Goal: Task Accomplishment & Management: Manage account settings

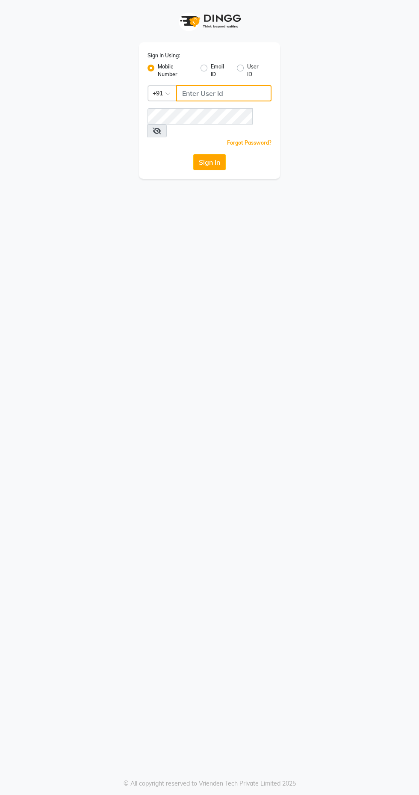
click at [239, 94] on input "Username" at bounding box center [223, 93] width 95 height 16
type input "7661809500"
click at [193, 154] on button "Sign In" at bounding box center [209, 162] width 32 height 16
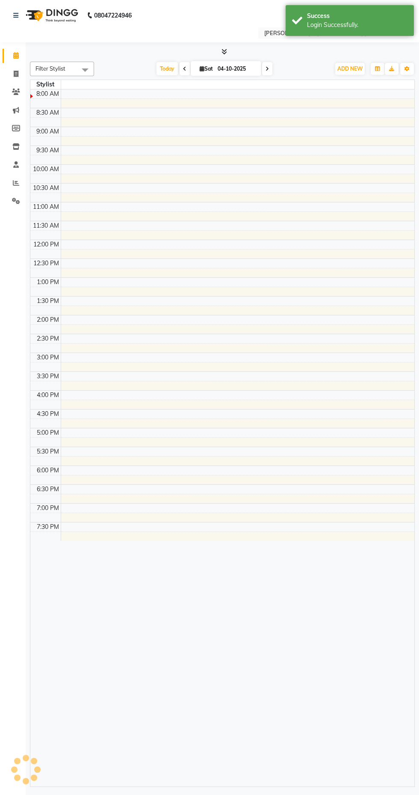
select select "en"
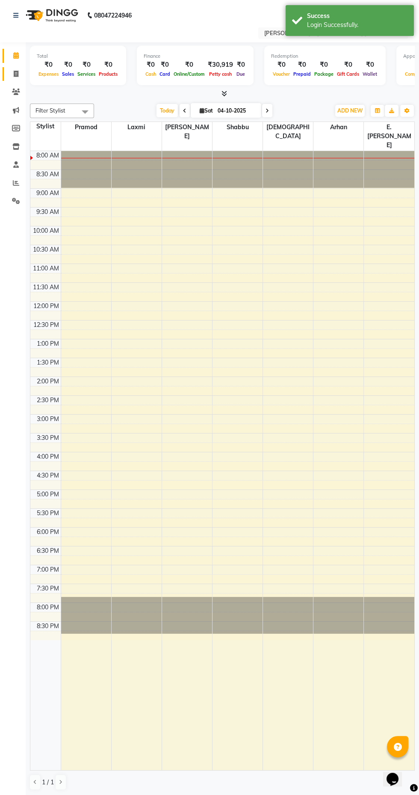
click at [16, 74] on icon at bounding box center [16, 74] width 5 height 6
select select "service"
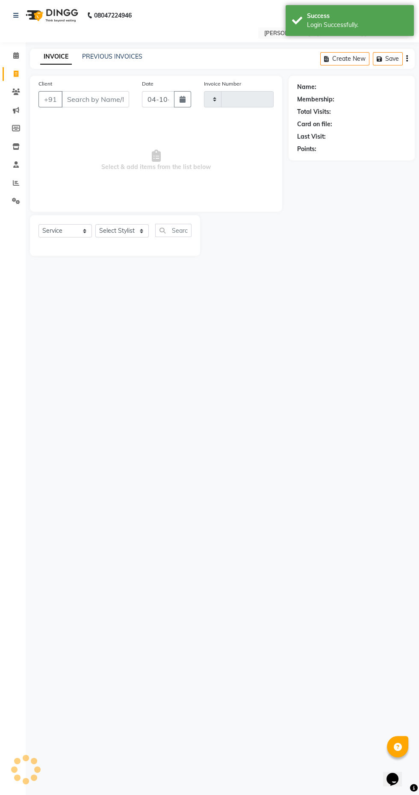
type input "0307"
select select "8717"
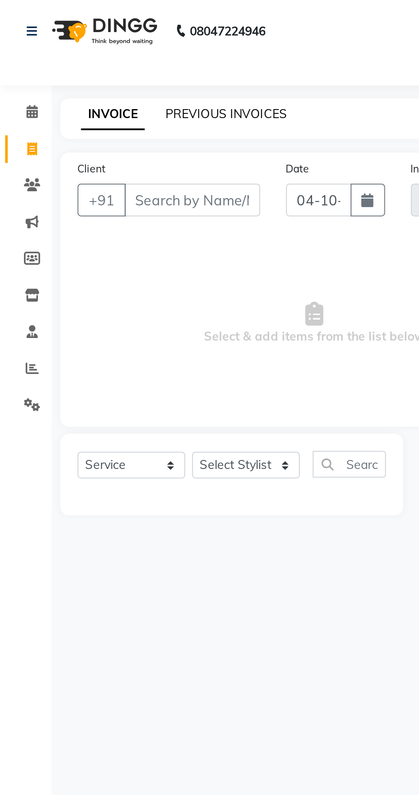
click at [128, 59] on link "PREVIOUS INVOICES" at bounding box center [112, 57] width 60 height 8
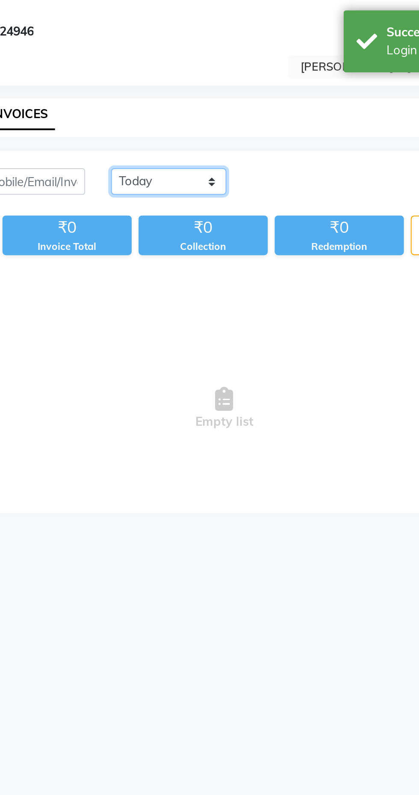
click at [213, 86] on select "[DATE] [DATE] Custom Range" at bounding box center [198, 89] width 57 height 13
select select "yesterday"
click at [170, 83] on select "[DATE] [DATE] Custom Range" at bounding box center [198, 89] width 57 height 13
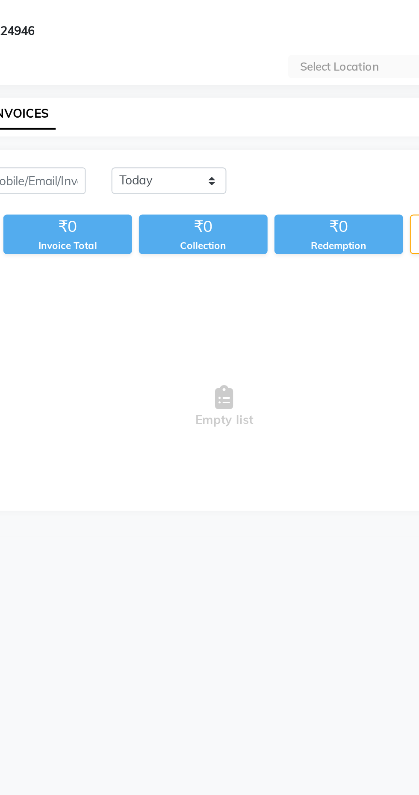
select select "en"
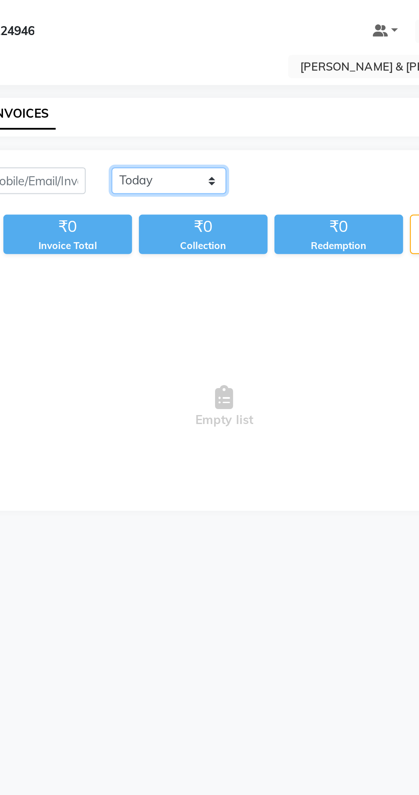
click at [208, 95] on select "[DATE] [DATE] Custom Range" at bounding box center [198, 89] width 57 height 13
click at [215, 86] on select "[DATE] [DATE] Custom Range" at bounding box center [198, 89] width 57 height 13
click at [170, 83] on select "[DATE] [DATE] Custom Range" at bounding box center [198, 89] width 57 height 13
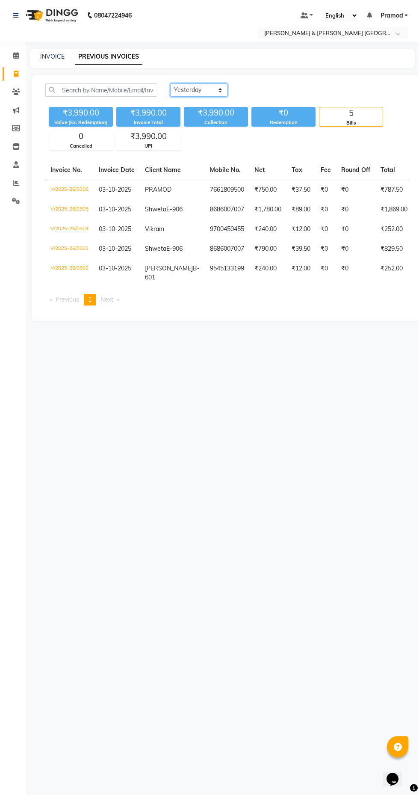
click at [216, 87] on select "[DATE] [DATE] Custom Range" at bounding box center [198, 89] width 57 height 13
select select "range"
click at [170, 83] on select "[DATE] [DATE] Custom Range" at bounding box center [198, 89] width 57 height 13
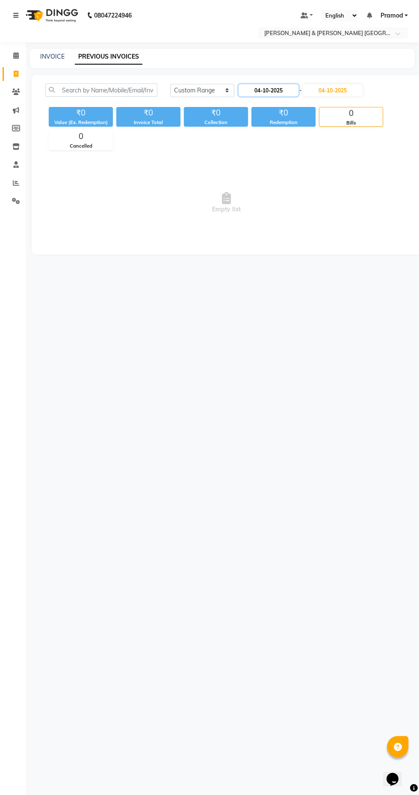
click at [281, 89] on input "04-10-2025" at bounding box center [269, 90] width 60 height 12
select select "10"
select select "2025"
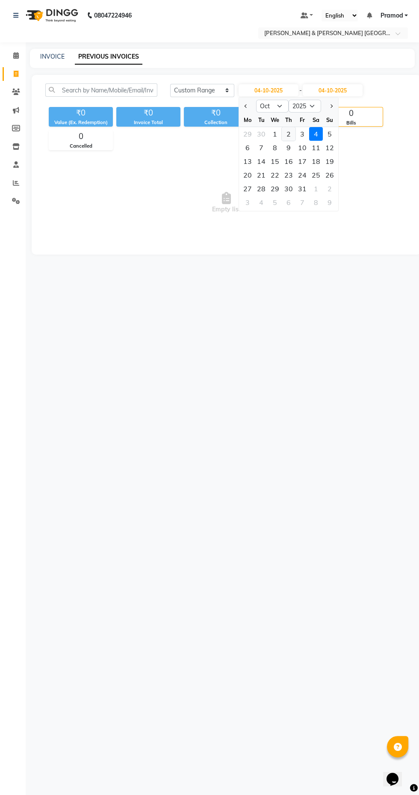
click at [288, 133] on div "2" at bounding box center [289, 134] width 14 height 14
type input "02-10-2025"
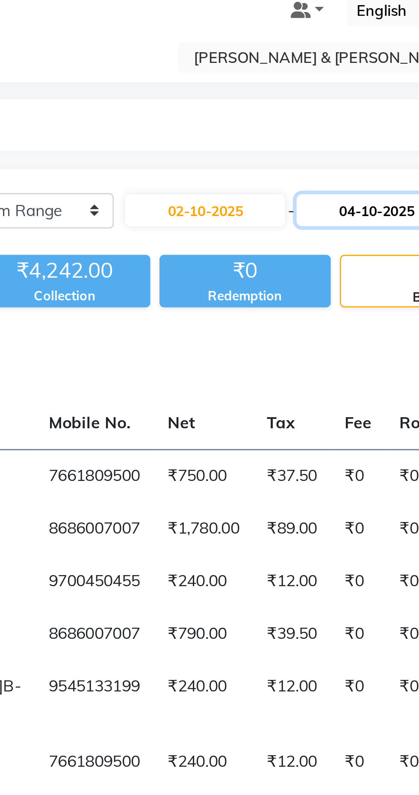
click at [339, 92] on input "04-10-2025" at bounding box center [333, 90] width 60 height 12
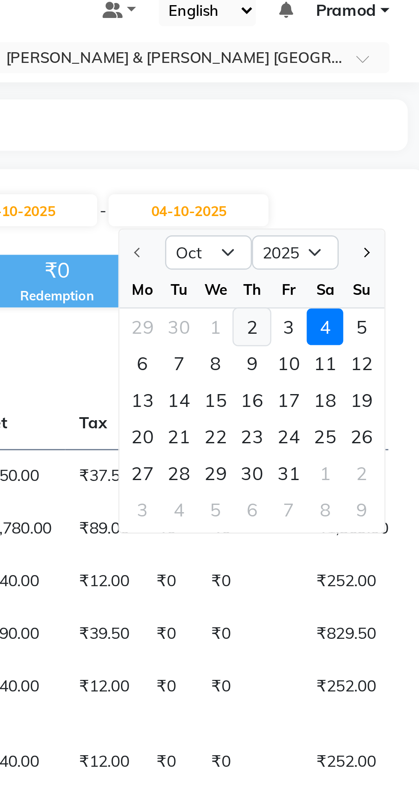
click at [356, 133] on div "2" at bounding box center [357, 134] width 14 height 14
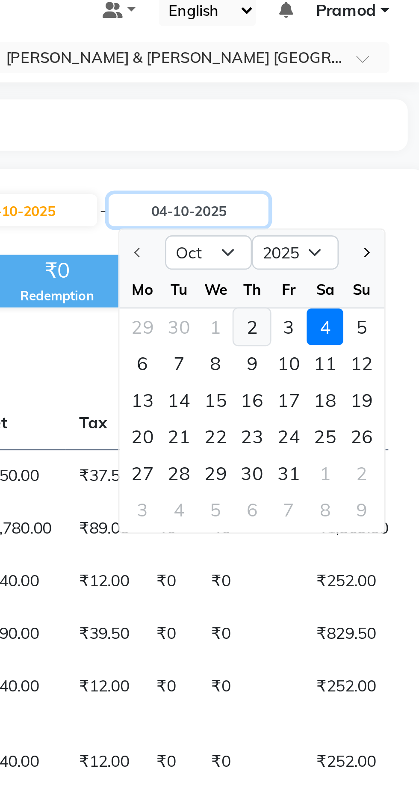
type input "02-10-2025"
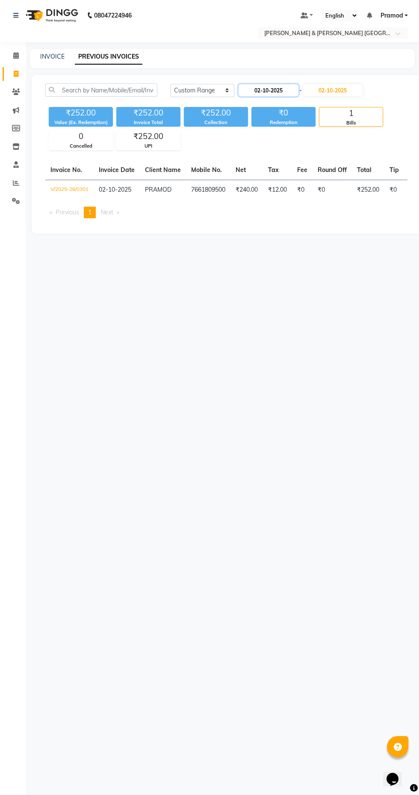
click at [280, 90] on input "02-10-2025" at bounding box center [269, 90] width 60 height 12
select select "10"
select select "2025"
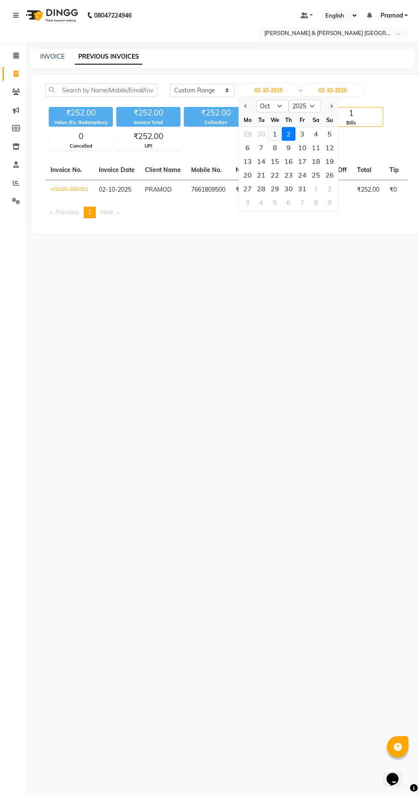
click at [275, 131] on div "1" at bounding box center [275, 134] width 14 height 14
type input "01-10-2025"
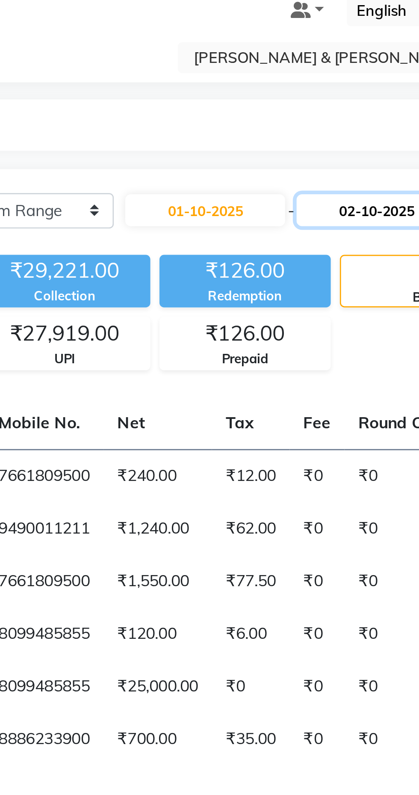
click at [334, 92] on input "02-10-2025" at bounding box center [333, 90] width 60 height 12
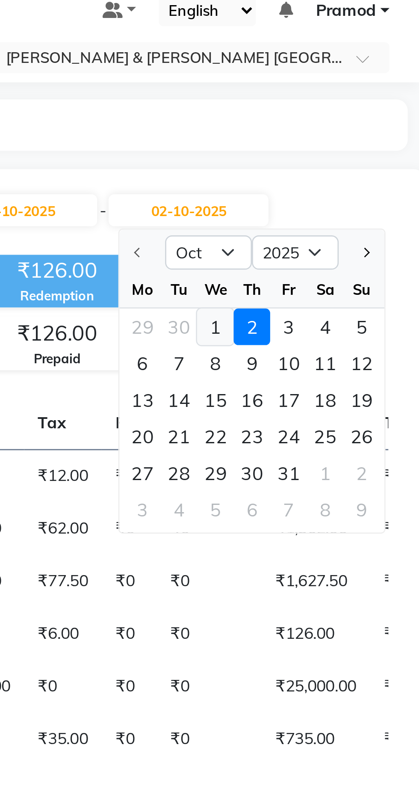
click at [341, 129] on div "1" at bounding box center [343, 134] width 14 height 14
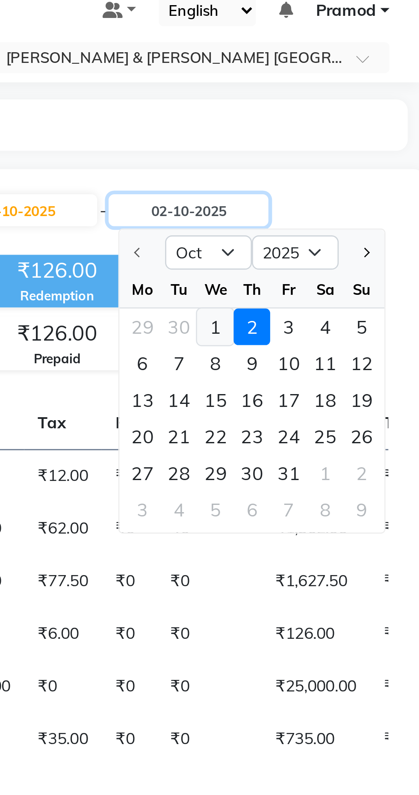
type input "01-10-2025"
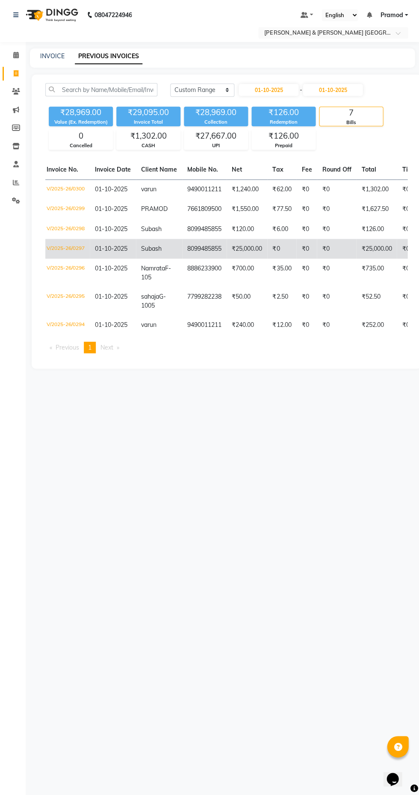
click at [81, 247] on td "V/2025-26/0297" at bounding box center [65, 249] width 48 height 20
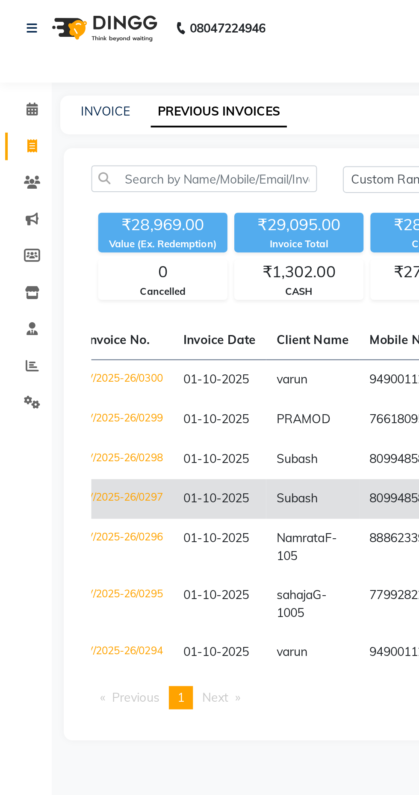
select select "8717"
select select "service"
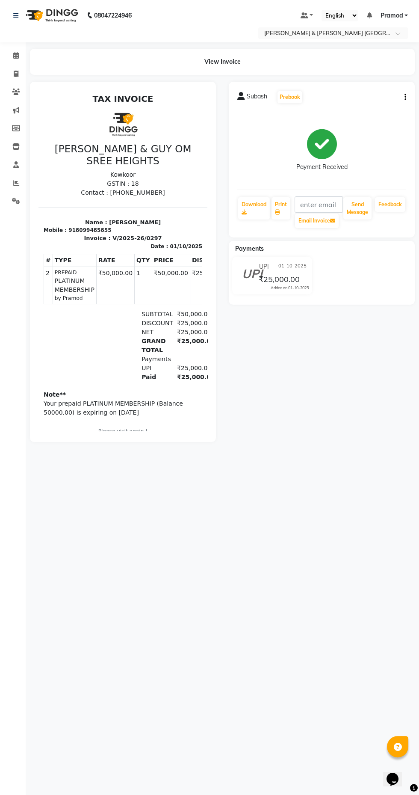
click at [243, 101] on div at bounding box center [241, 98] width 8 height 12
click at [402, 97] on button "button" at bounding box center [403, 97] width 5 height 9
click at [383, 154] on div "Payment Received" at bounding box center [321, 150] width 169 height 64
click at [16, 74] on icon at bounding box center [16, 74] width 5 height 6
select select "service"
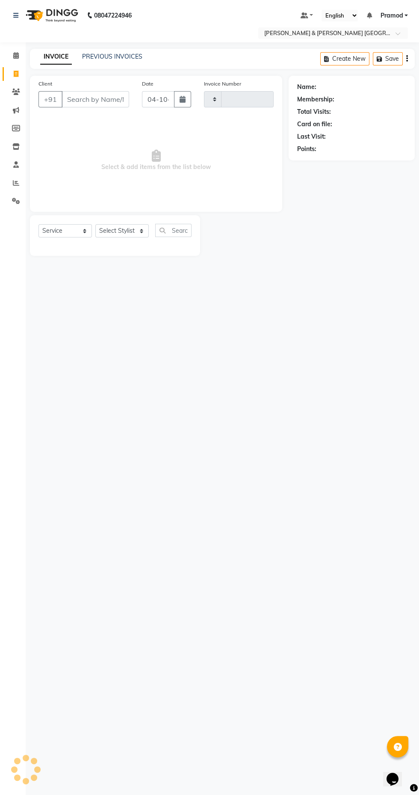
type input "0307"
select select "8717"
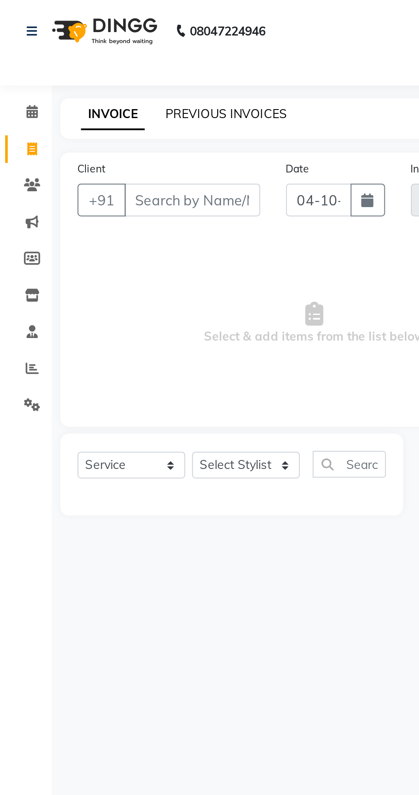
click at [122, 56] on link "PREVIOUS INVOICES" at bounding box center [112, 57] width 60 height 8
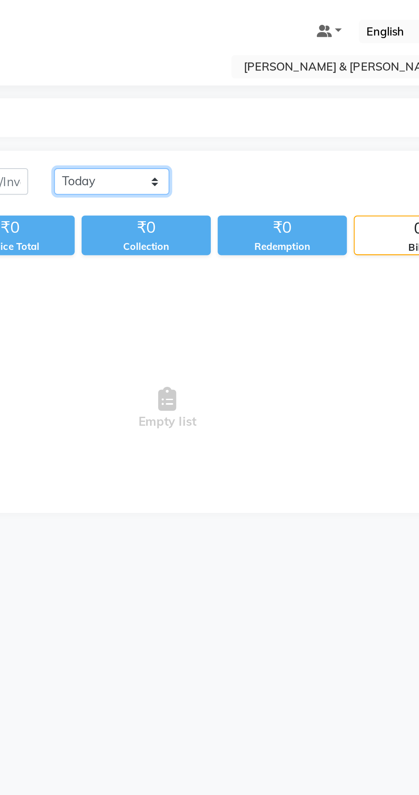
click at [209, 91] on select "[DATE] [DATE] Custom Range" at bounding box center [198, 89] width 57 height 13
select select "range"
click at [170, 83] on select "[DATE] [DATE] Custom Range" at bounding box center [198, 89] width 57 height 13
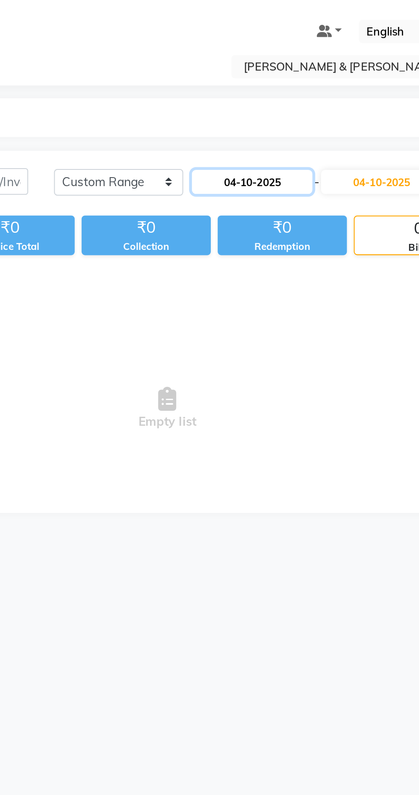
click at [278, 88] on input "04-10-2025" at bounding box center [269, 90] width 60 height 12
select select "10"
select select "2025"
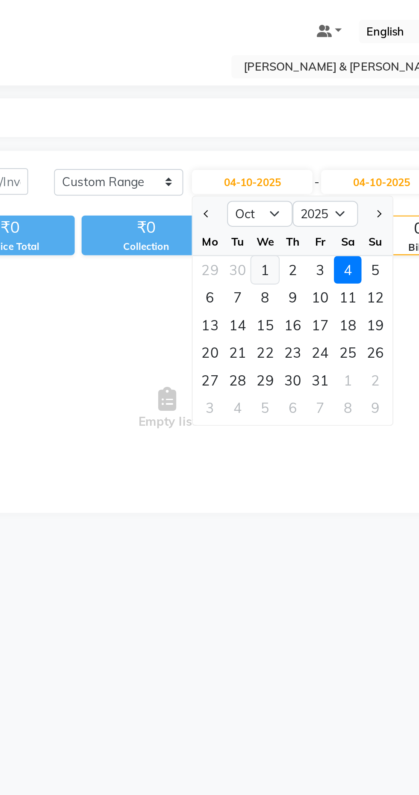
click at [276, 131] on div "1" at bounding box center [275, 134] width 14 height 14
type input "01-10-2025"
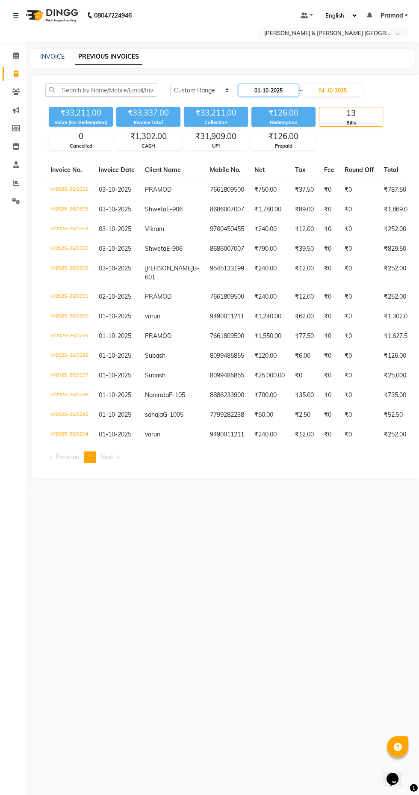
click at [277, 88] on input "01-10-2025" at bounding box center [269, 90] width 60 height 12
select select "10"
select select "2025"
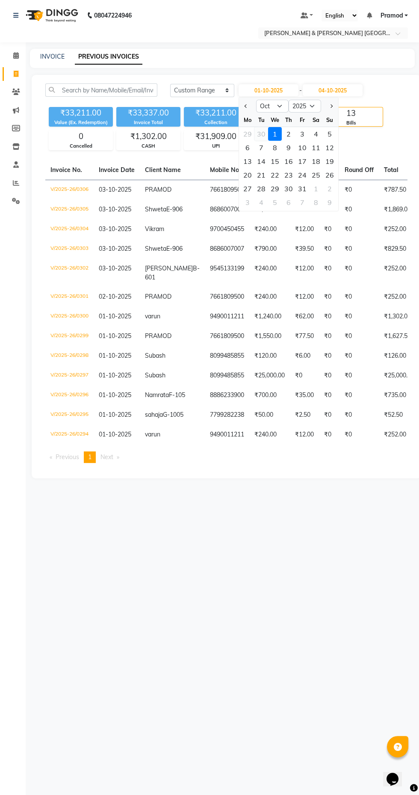
click at [260, 133] on div "30" at bounding box center [261, 134] width 14 height 14
type input "30-09-2025"
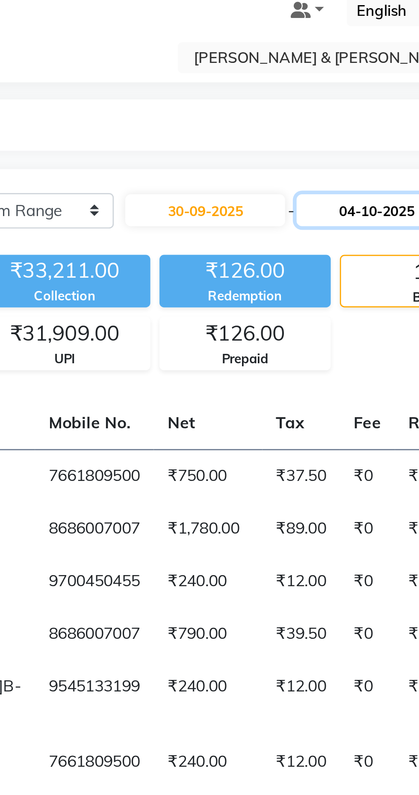
click at [336, 92] on input "04-10-2025" at bounding box center [333, 90] width 60 height 12
select select "10"
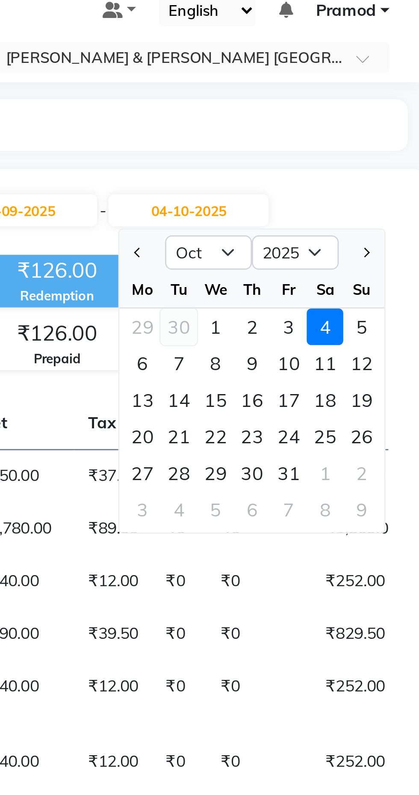
click at [328, 131] on div "30" at bounding box center [329, 134] width 14 height 14
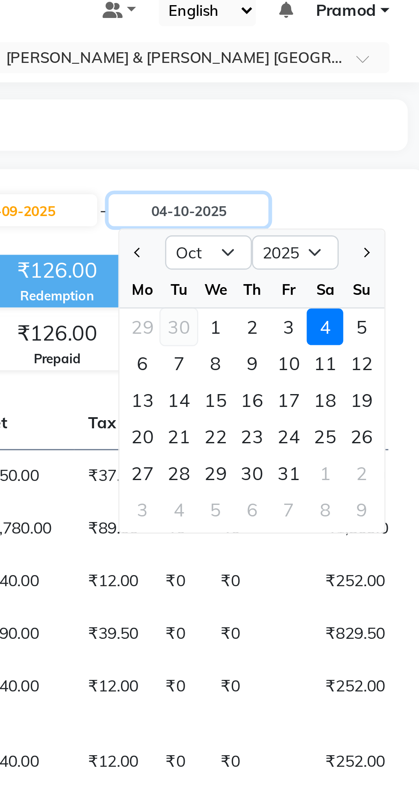
type input "30-09-2025"
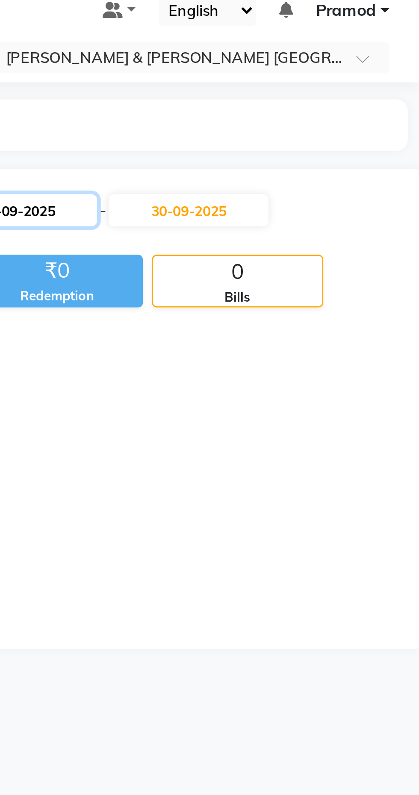
click at [289, 93] on input "30-09-2025" at bounding box center [269, 90] width 60 height 12
select select "9"
select select "2025"
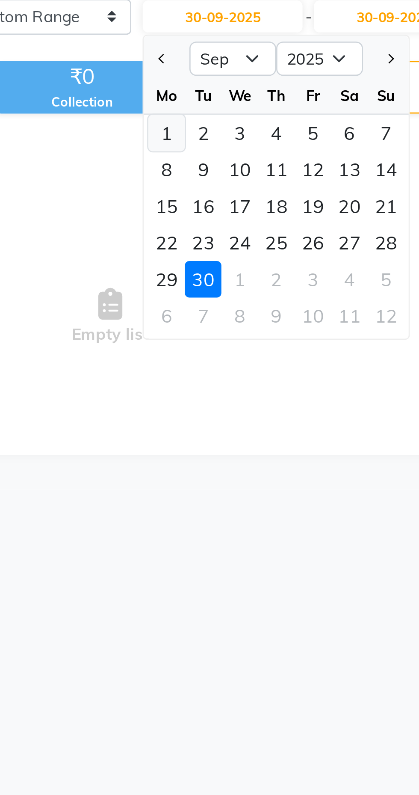
click at [245, 133] on div "1" at bounding box center [248, 134] width 14 height 14
type input "01-09-2025"
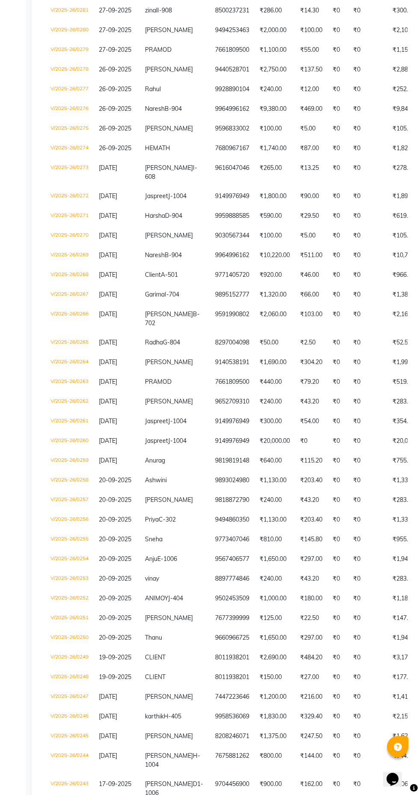
scroll to position [0, 6]
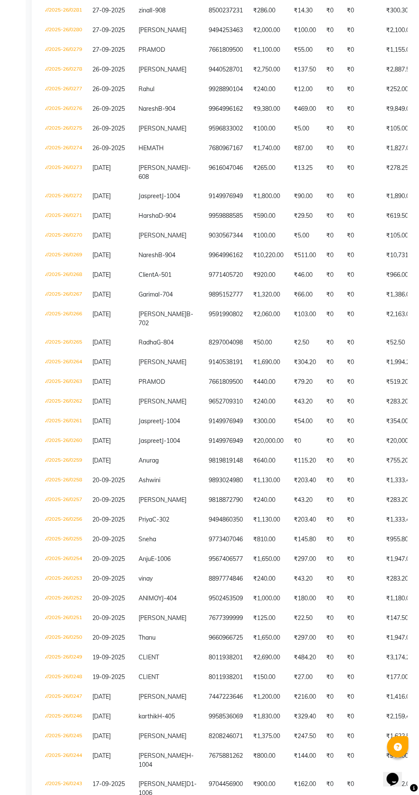
select select "service"
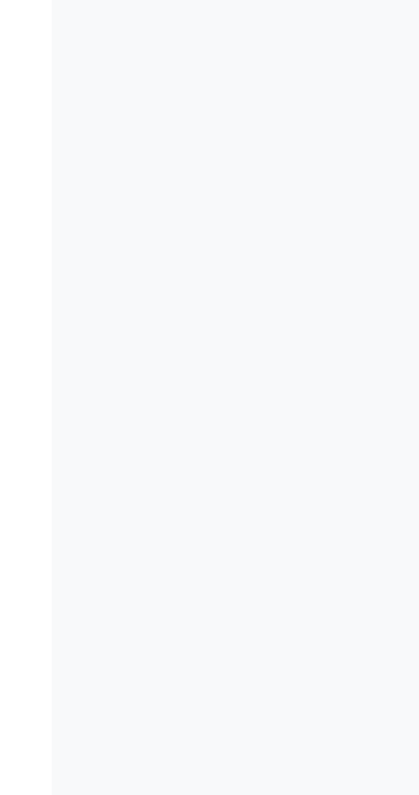
type input "0307"
select select "8717"
